Goal: Task Accomplishment & Management: Manage account settings

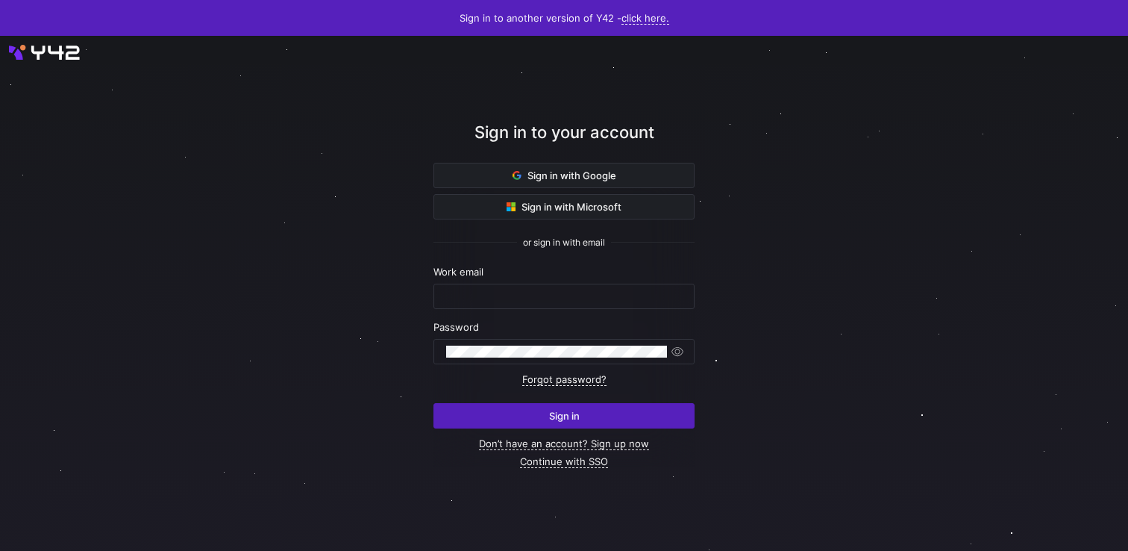
click at [575, 467] on div "Sign in to your account Sign in with Google Sign in with Microsoft or sign in w…" at bounding box center [564, 293] width 261 height 431
click at [575, 466] on link "Continue with SSO" at bounding box center [564, 461] width 88 height 13
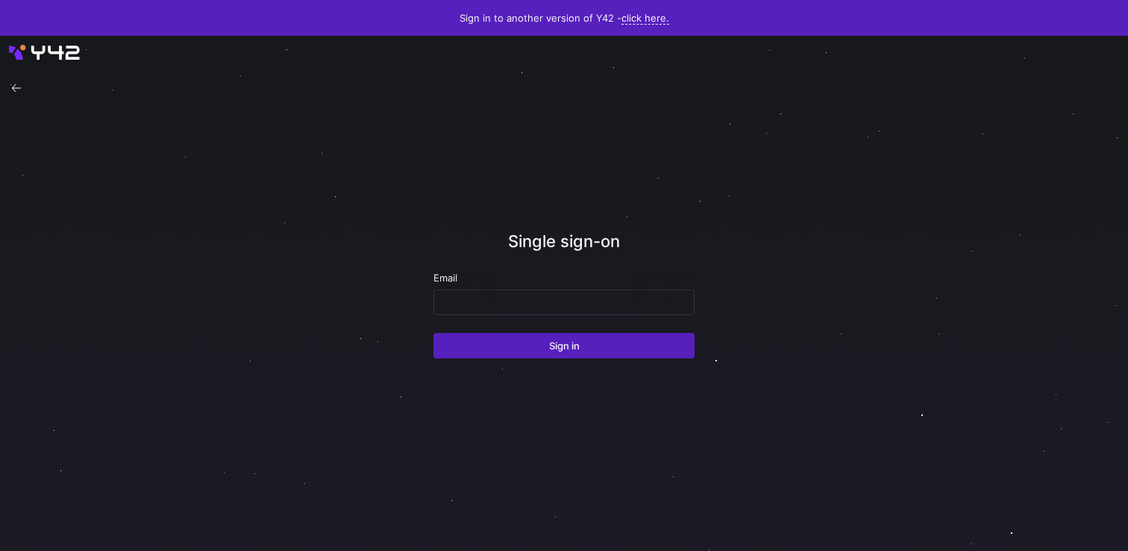
click at [505, 285] on div "Email" at bounding box center [564, 293] width 261 height 43
click at [505, 300] on input "email" at bounding box center [564, 302] width 236 height 12
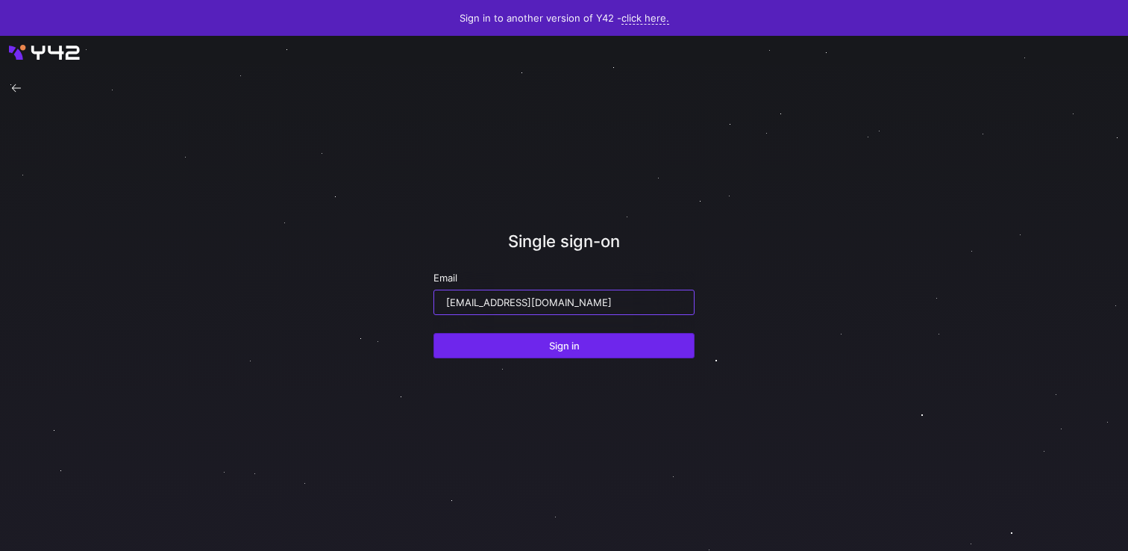
type input "[EMAIL_ADDRESS][DOMAIN_NAME]"
click at [547, 343] on span "submit" at bounding box center [564, 346] width 260 height 24
